Goal: Transaction & Acquisition: Purchase product/service

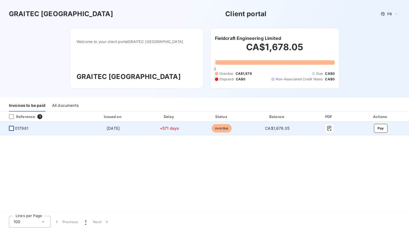
click at [12, 131] on div at bounding box center [11, 128] width 5 height 5
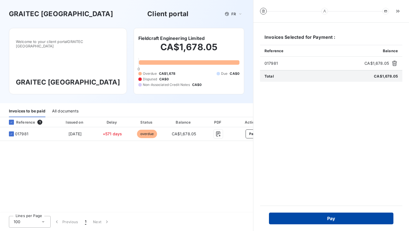
click at [333, 219] on button "Pay" at bounding box center [331, 218] width 125 height 12
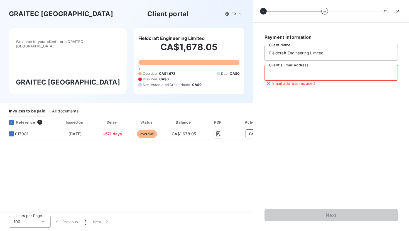
click at [292, 76] on input "Client's Email Address" at bounding box center [332, 73] width 134 height 16
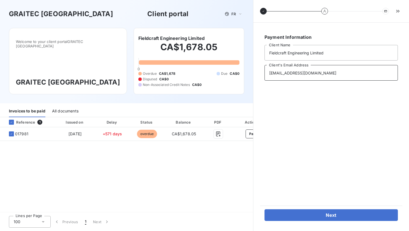
click at [334, 72] on input "accounting@fieldcrafteng.com" at bounding box center [332, 73] width 134 height 16
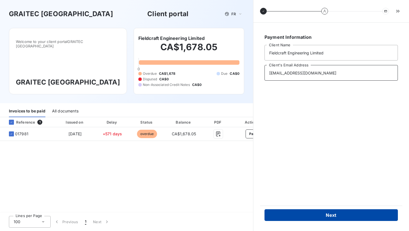
type input "accounting@fieldcrafteng.com"
click at [332, 216] on button "Next" at bounding box center [332, 215] width 134 height 12
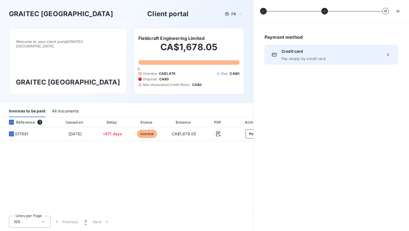
click at [299, 53] on span "Credit card" at bounding box center [332, 52] width 100 height 6
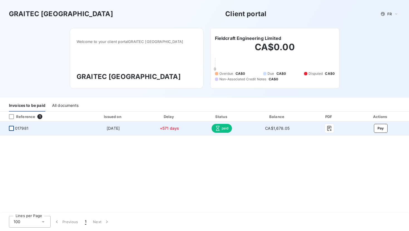
click at [12, 131] on div at bounding box center [11, 128] width 5 height 5
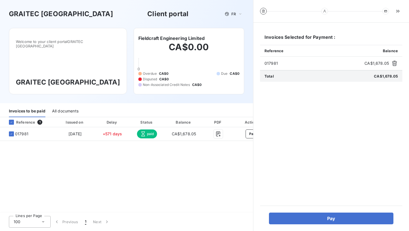
click at [117, 185] on div "Reference 1 Issued on Delay Status Balance PDF Actions 017981 [DATE] +571 days …" at bounding box center [126, 165] width 253 height 96
click at [159, 188] on div "Reference 1 Issued on Delay Status Balance PDF Actions 017981 [DATE] +571 days …" at bounding box center [126, 165] width 253 height 96
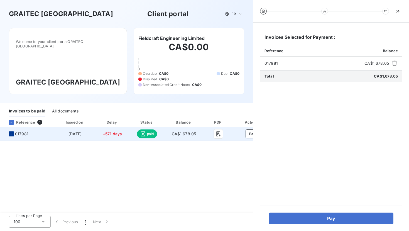
click at [12, 135] on icon at bounding box center [11, 133] width 3 height 3
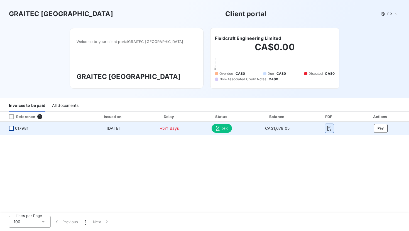
click at [327, 131] on icon "button" at bounding box center [330, 128] width 6 height 6
